Goal: Navigation & Orientation: Find specific page/section

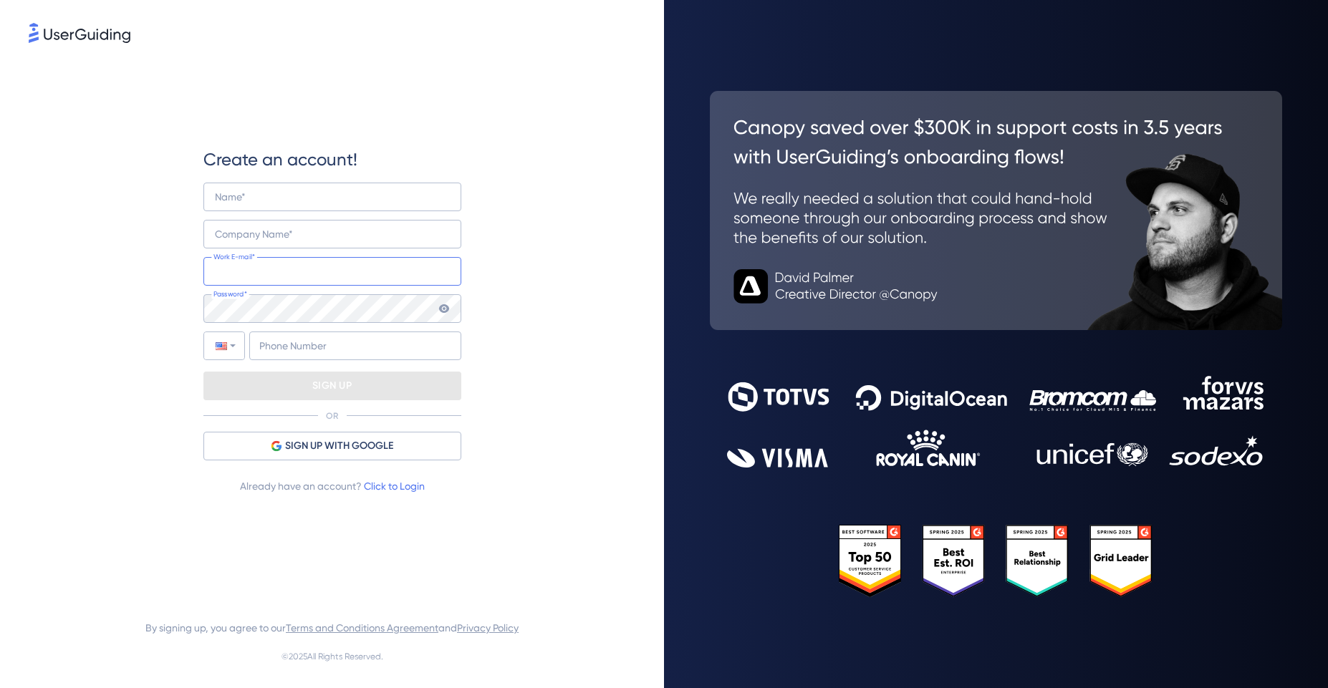
type input "[EMAIL_ADDRESS][DOMAIN_NAME]"
type input "+60"
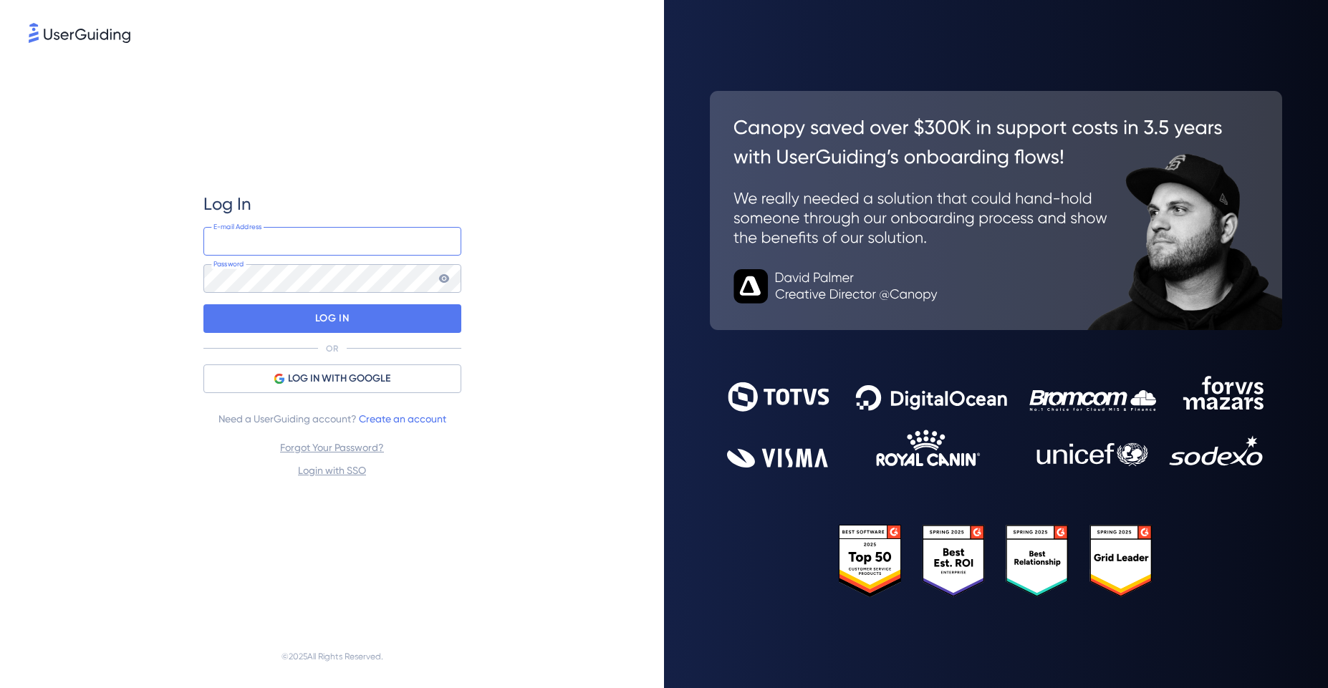
click at [356, 242] on input "email" at bounding box center [332, 241] width 258 height 29
click at [466, 93] on div "Log In E-mail Address Password LOG IN OR LOG IN WITH GOOGLE Need a UserGuiding …" at bounding box center [332, 335] width 607 height 579
type input "[EMAIL_ADDRESS][DOMAIN_NAME]"
click at [359, 241] on input "[EMAIL_ADDRESS][DOMAIN_NAME]" at bounding box center [332, 241] width 258 height 29
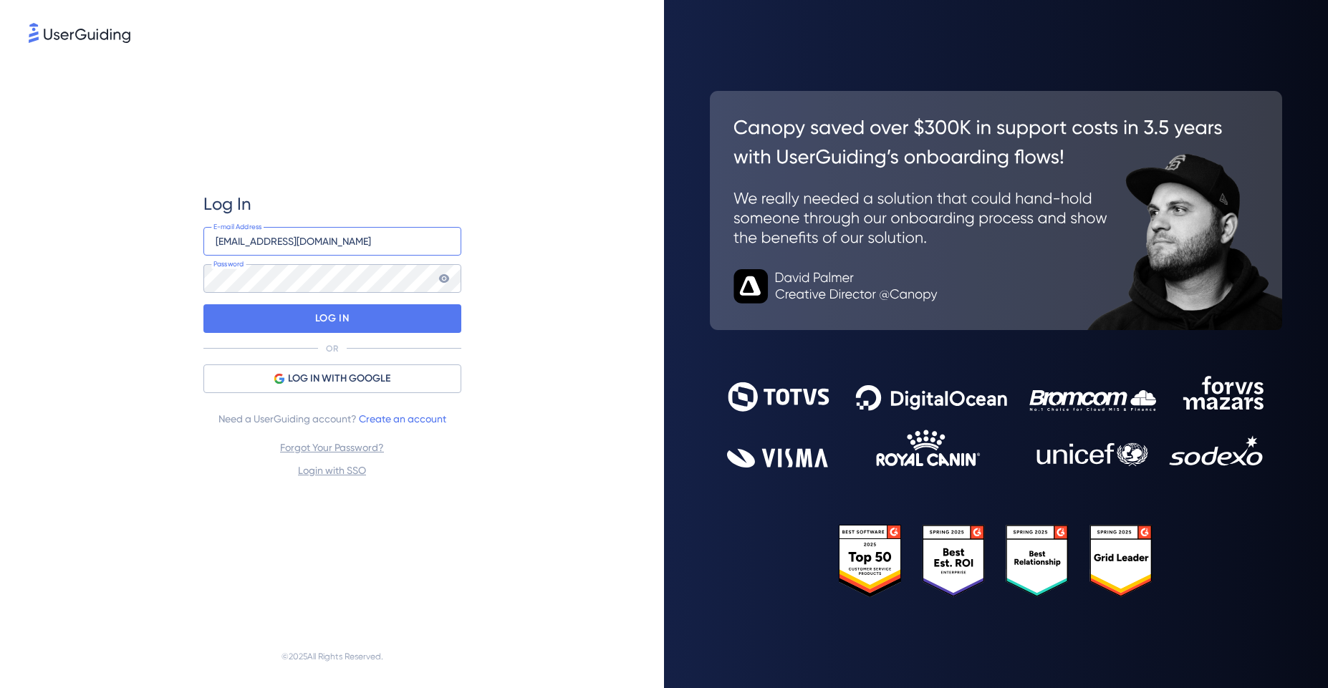
click at [359, 241] on input "[EMAIL_ADDRESS][DOMAIN_NAME]" at bounding box center [332, 241] width 258 height 29
click at [113, 324] on div "Log In [EMAIL_ADDRESS][DOMAIN_NAME] E-mail Address Password LOG IN OR LOG IN WI…" at bounding box center [332, 335] width 607 height 579
click at [312, 319] on div "LOG IN" at bounding box center [332, 318] width 258 height 29
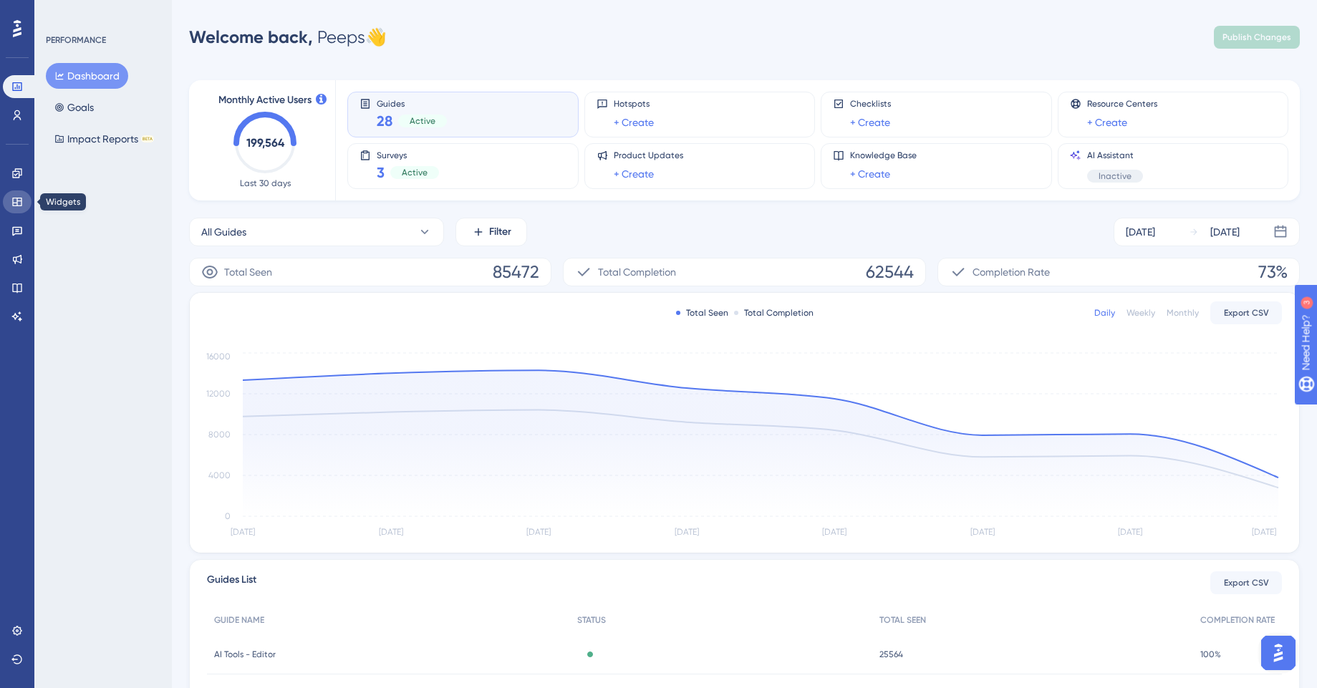
click at [19, 193] on link at bounding box center [17, 202] width 29 height 23
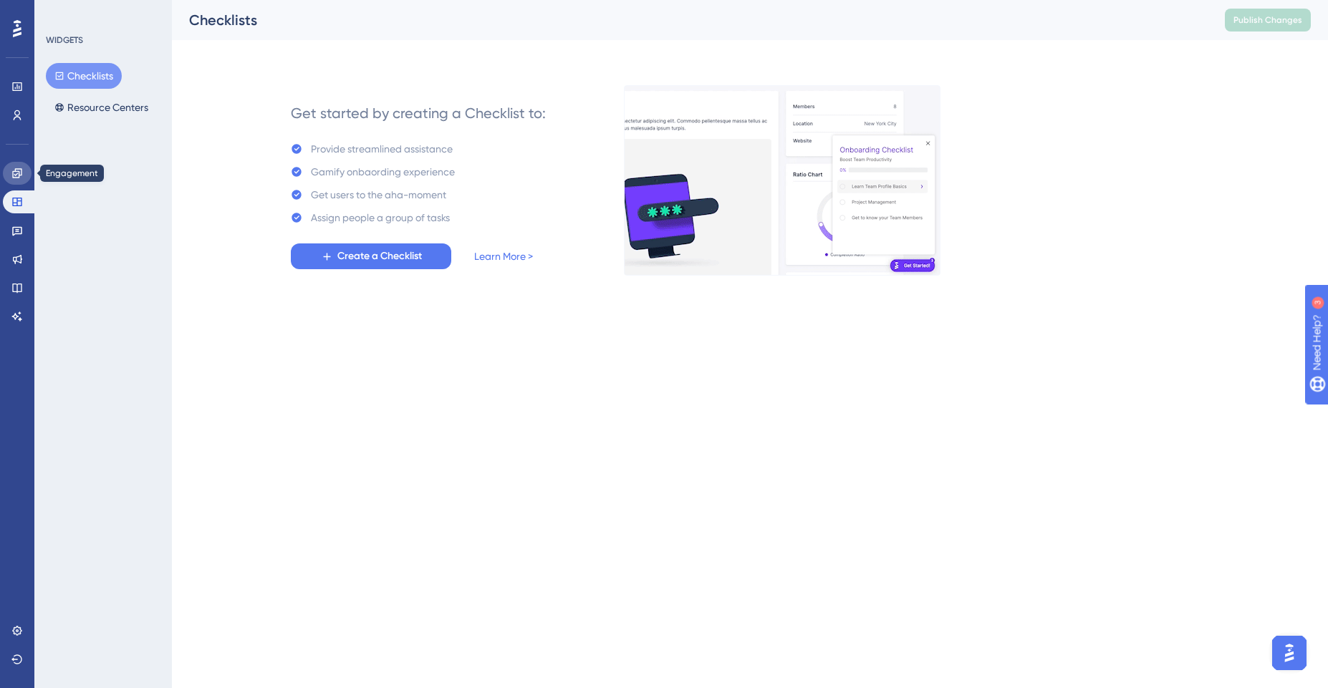
click at [21, 176] on icon at bounding box center [16, 173] width 11 height 11
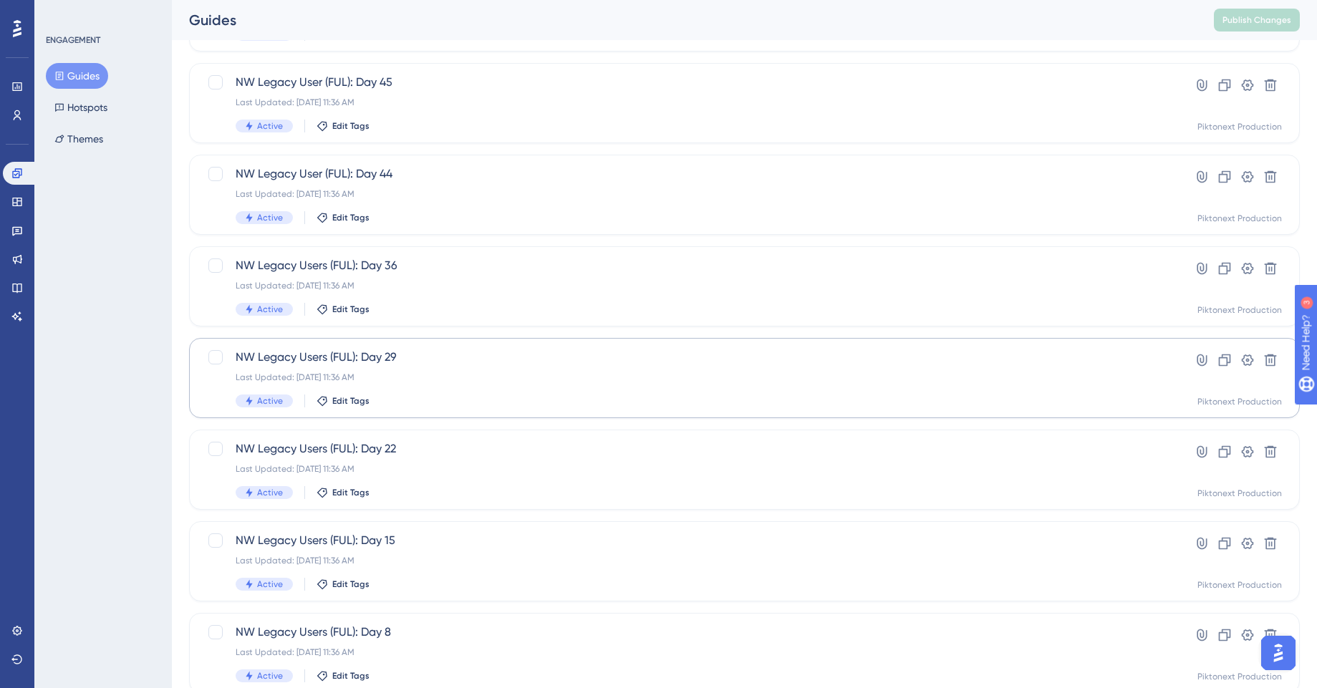
scroll to position [423, 0]
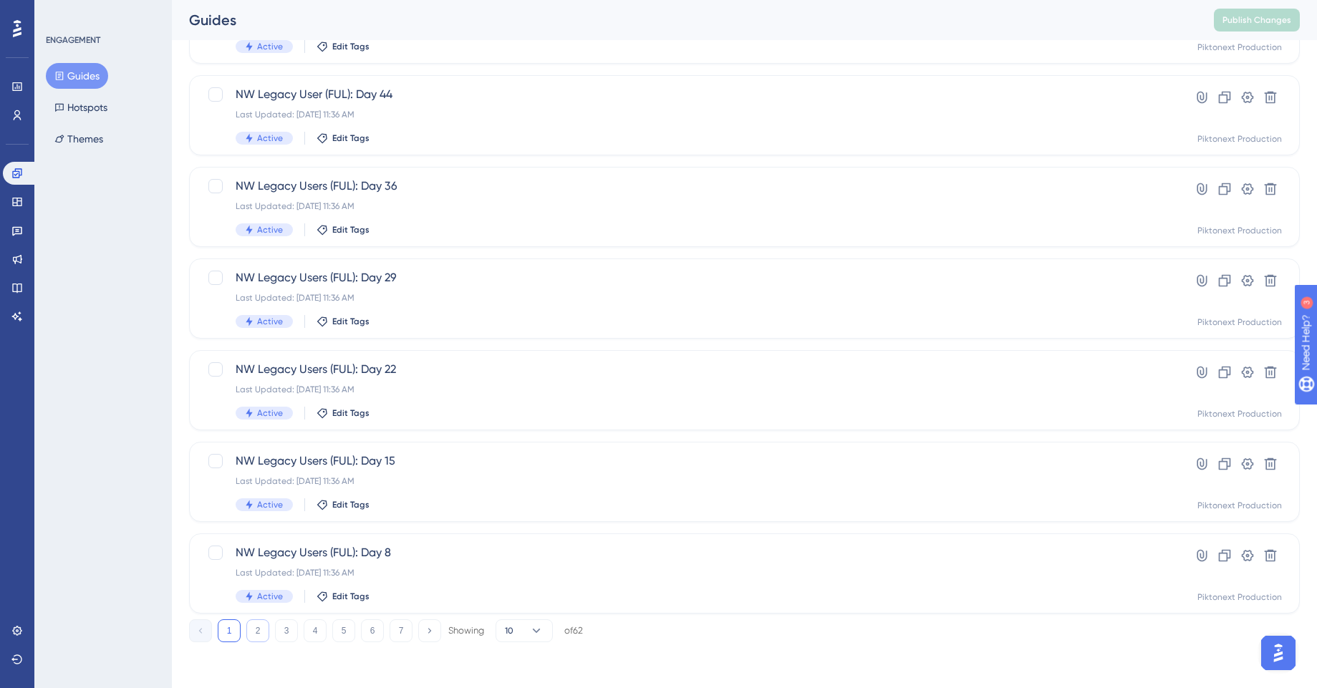
click at [252, 637] on button "2" at bounding box center [257, 631] width 23 height 23
click at [277, 633] on button "3" at bounding box center [286, 631] width 23 height 23
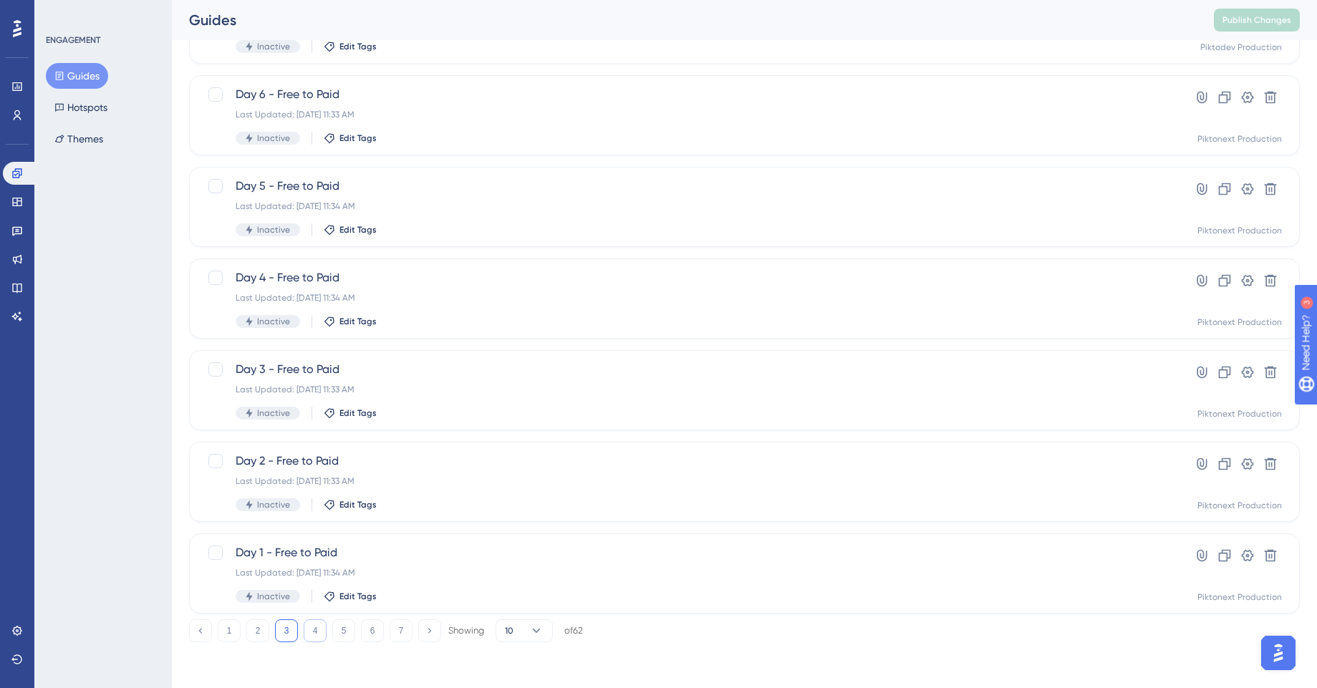
click at [319, 632] on button "4" at bounding box center [315, 631] width 23 height 23
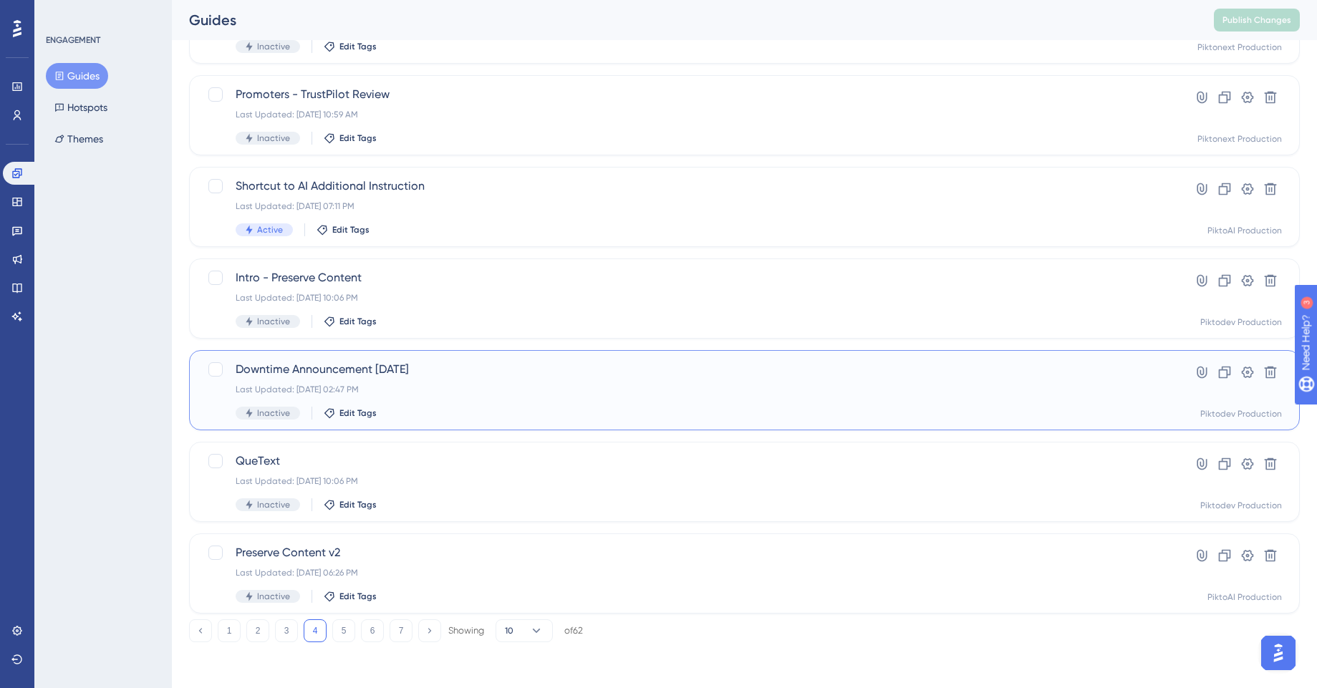
click at [411, 363] on span "Downtime Announcement [DATE]" at bounding box center [687, 369] width 903 height 17
